Goal: Task Accomplishment & Management: Manage account settings

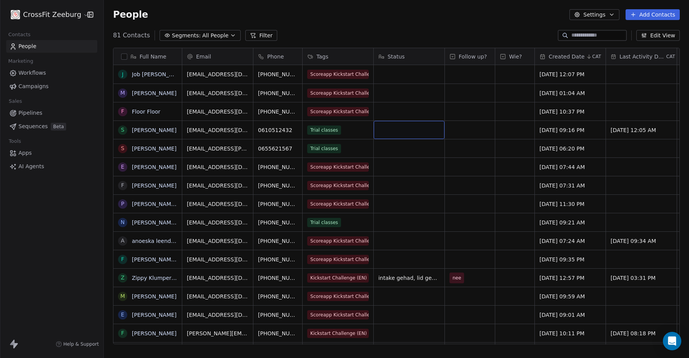
click at [403, 129] on div "grid" at bounding box center [409, 130] width 71 height 18
type textarea "**********"
click at [470, 126] on div "grid" at bounding box center [470, 130] width 50 height 18
click at [469, 57] on html "CrossFit Zeeburg Contacts People Marketing Workflows Campaigns Sales Pipelines …" at bounding box center [344, 179] width 689 height 358
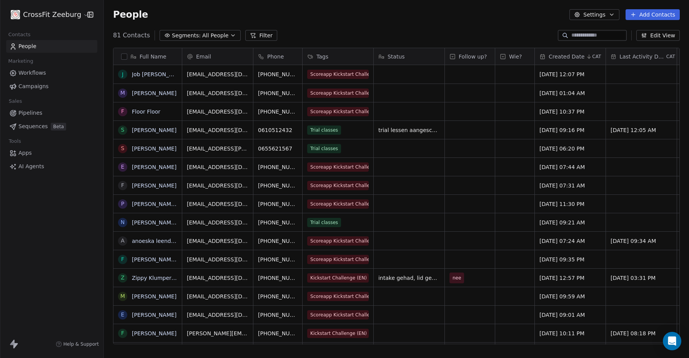
click at [469, 57] on span "Follow up?" at bounding box center [473, 57] width 28 height 8
click at [469, 57] on html "CrossFit Zeeburg Contacts People Marketing Workflows Campaigns Sales Pipelines …" at bounding box center [344, 179] width 689 height 358
click at [469, 57] on span "Follow up?" at bounding box center [473, 57] width 28 height 8
click at [468, 75] on span "Edit property" at bounding box center [476, 73] width 35 height 8
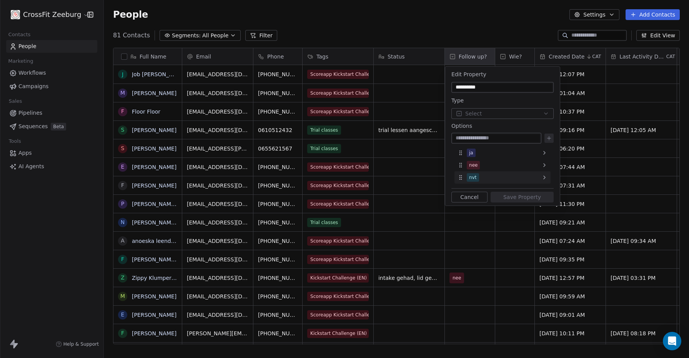
click at [473, 175] on div "nvt" at bounding box center [473, 177] width 8 height 7
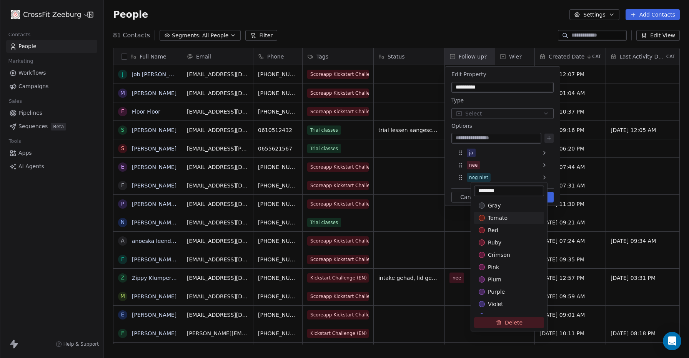
type input "********"
click at [410, 174] on html "CrossFit Zeeburg Contacts People Marketing Workflows Campaigns Sales Pipelines …" at bounding box center [344, 179] width 689 height 358
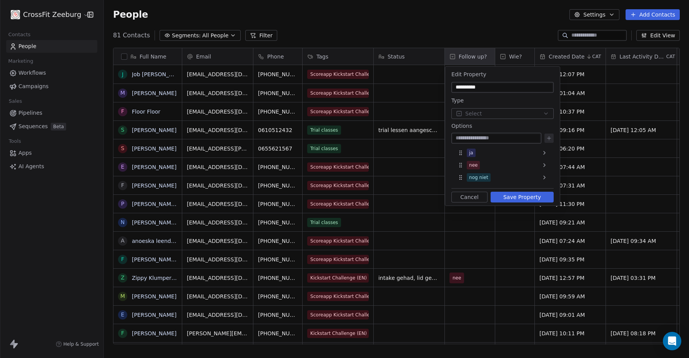
click at [503, 198] on button "Save Property" at bounding box center [522, 196] width 63 height 11
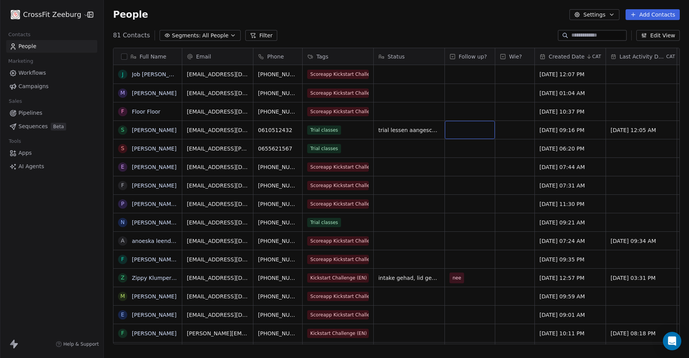
click at [465, 129] on div "grid" at bounding box center [470, 130] width 50 height 18
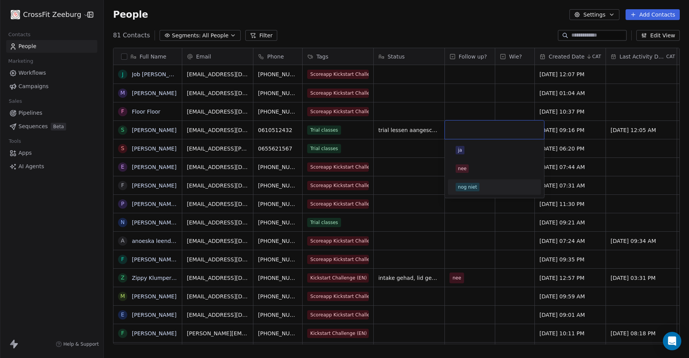
click at [466, 186] on div "nog niet" at bounding box center [467, 186] width 19 height 7
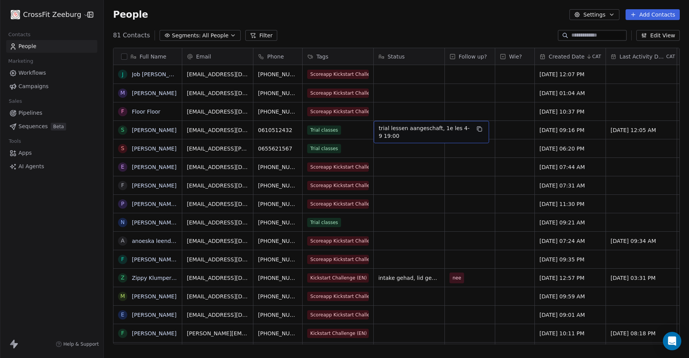
click at [397, 130] on span "trial lessen aangeschaft, 1e les 4-9 19:00" at bounding box center [425, 131] width 92 height 15
click at [397, 130] on textarea "**********" at bounding box center [431, 133] width 115 height 24
click at [390, 154] on html "CrossFit Zeeburg Contacts People Marketing Workflows Campaigns Sales Pipelines …" at bounding box center [344, 179] width 689 height 358
click at [390, 154] on div "grid" at bounding box center [409, 148] width 71 height 18
click at [390, 154] on textarea at bounding box center [409, 151] width 70 height 24
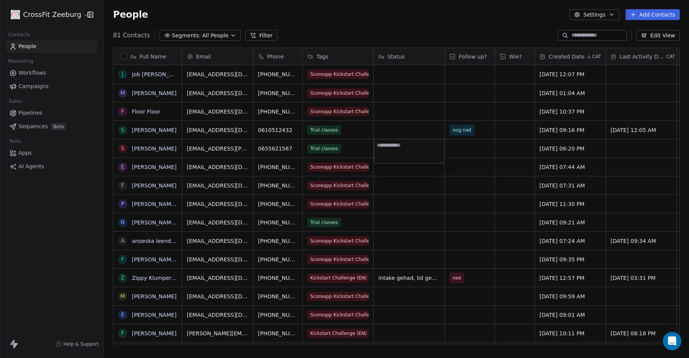
type textarea "**********"
click at [461, 130] on span "nog niet" at bounding box center [462, 130] width 19 height 8
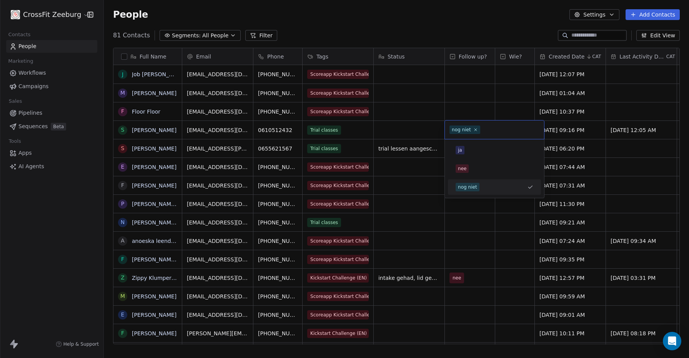
click at [461, 130] on div "nog niet" at bounding box center [461, 129] width 19 height 7
click at [529, 186] on icon "Suggestions" at bounding box center [530, 187] width 6 height 6
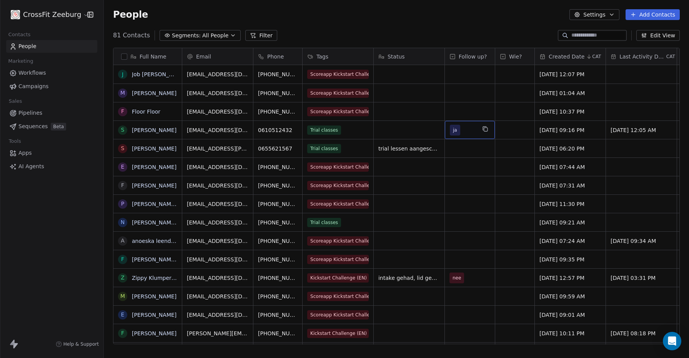
click at [458, 130] on span "ja" at bounding box center [455, 130] width 10 height 11
click at [454, 130] on span "ja" at bounding box center [455, 130] width 4 height 8
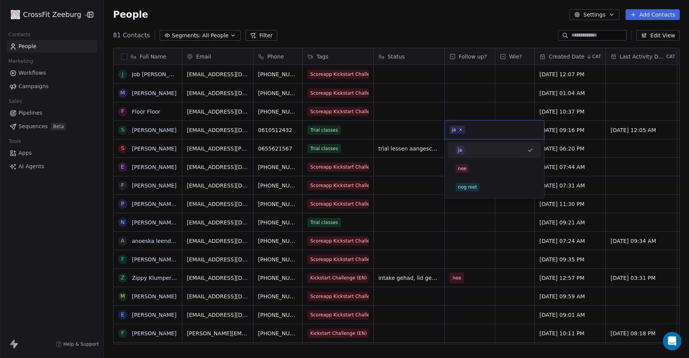
click at [454, 130] on div "ja" at bounding box center [454, 129] width 4 height 7
click at [460, 131] on icon at bounding box center [460, 129] width 5 height 5
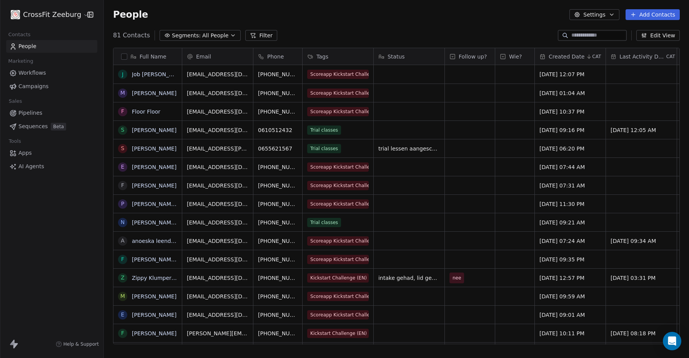
click at [405, 128] on html "CrossFit Zeeburg Contacts People Marketing Workflows Campaigns Sales Pipelines …" at bounding box center [344, 179] width 689 height 358
click at [462, 150] on div "grid" at bounding box center [470, 148] width 50 height 18
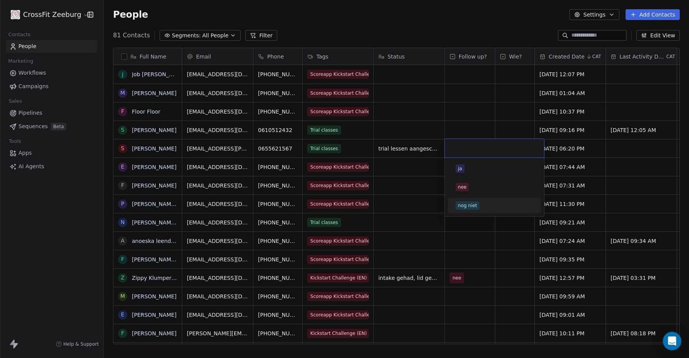
click at [469, 206] on div "nog niet" at bounding box center [467, 205] width 19 height 7
